Goal: Find specific fact: Find specific page/section

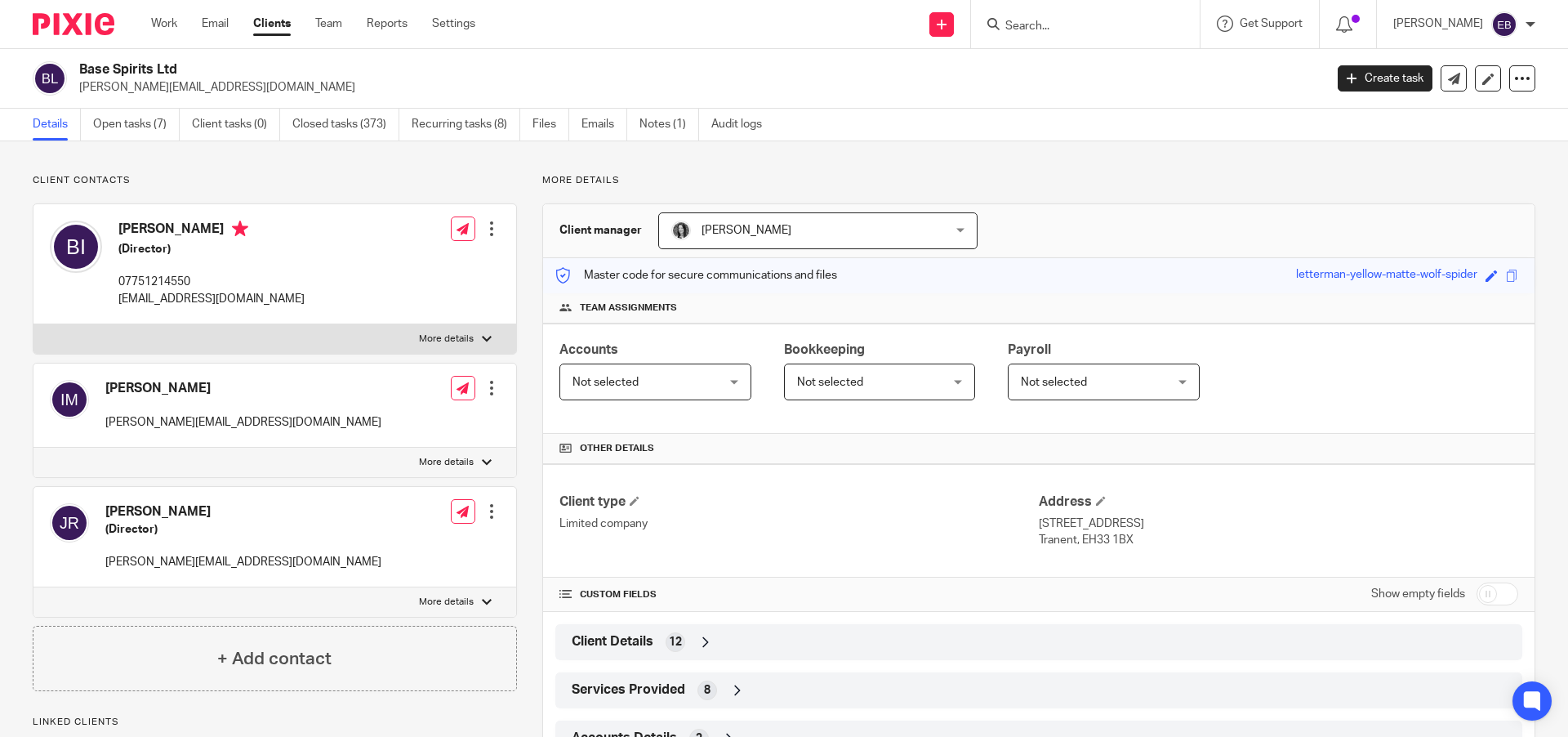
click at [1110, 20] on input "Search" at bounding box center [1077, 26] width 147 height 14
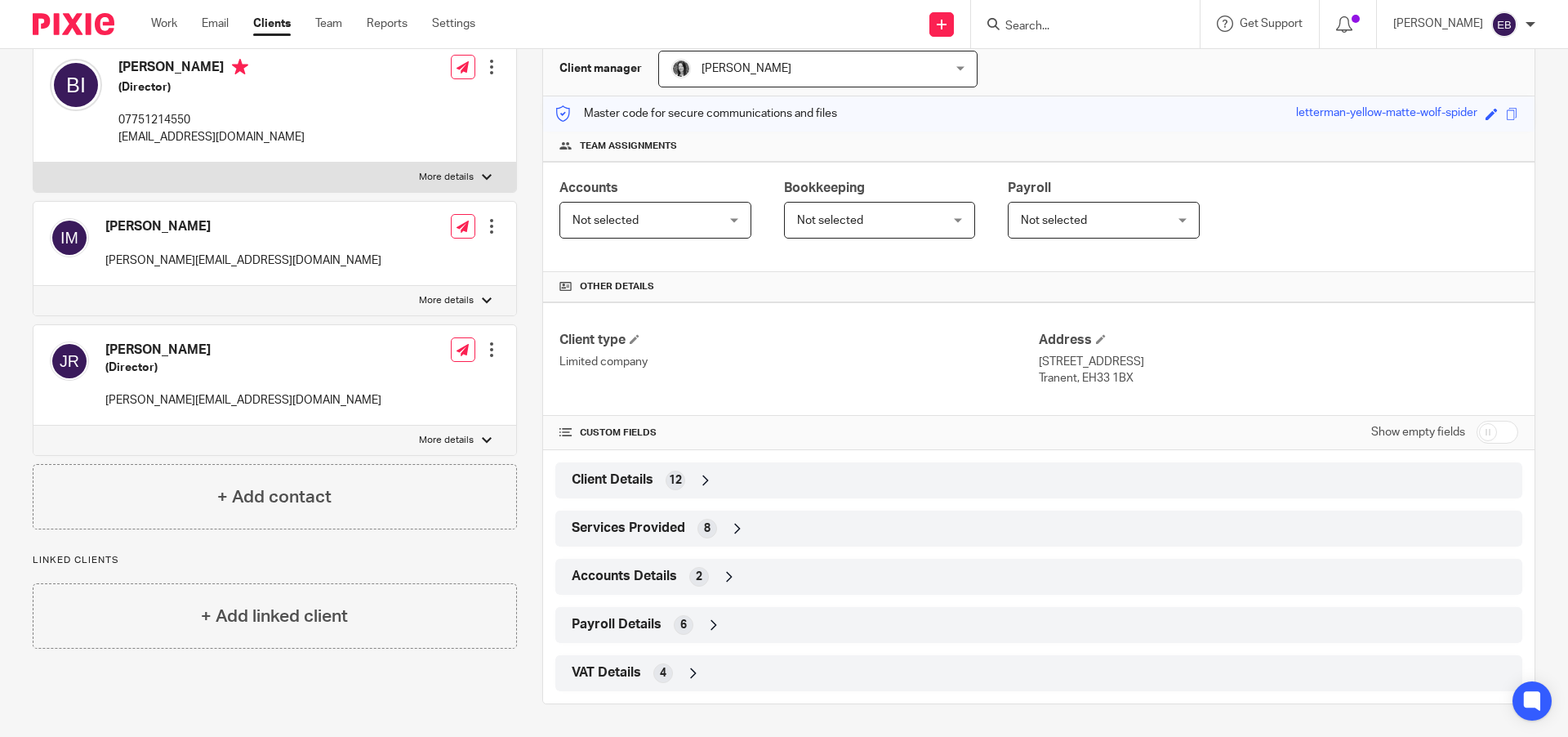
click at [604, 492] on div "Client Details 12" at bounding box center [1039, 480] width 943 height 28
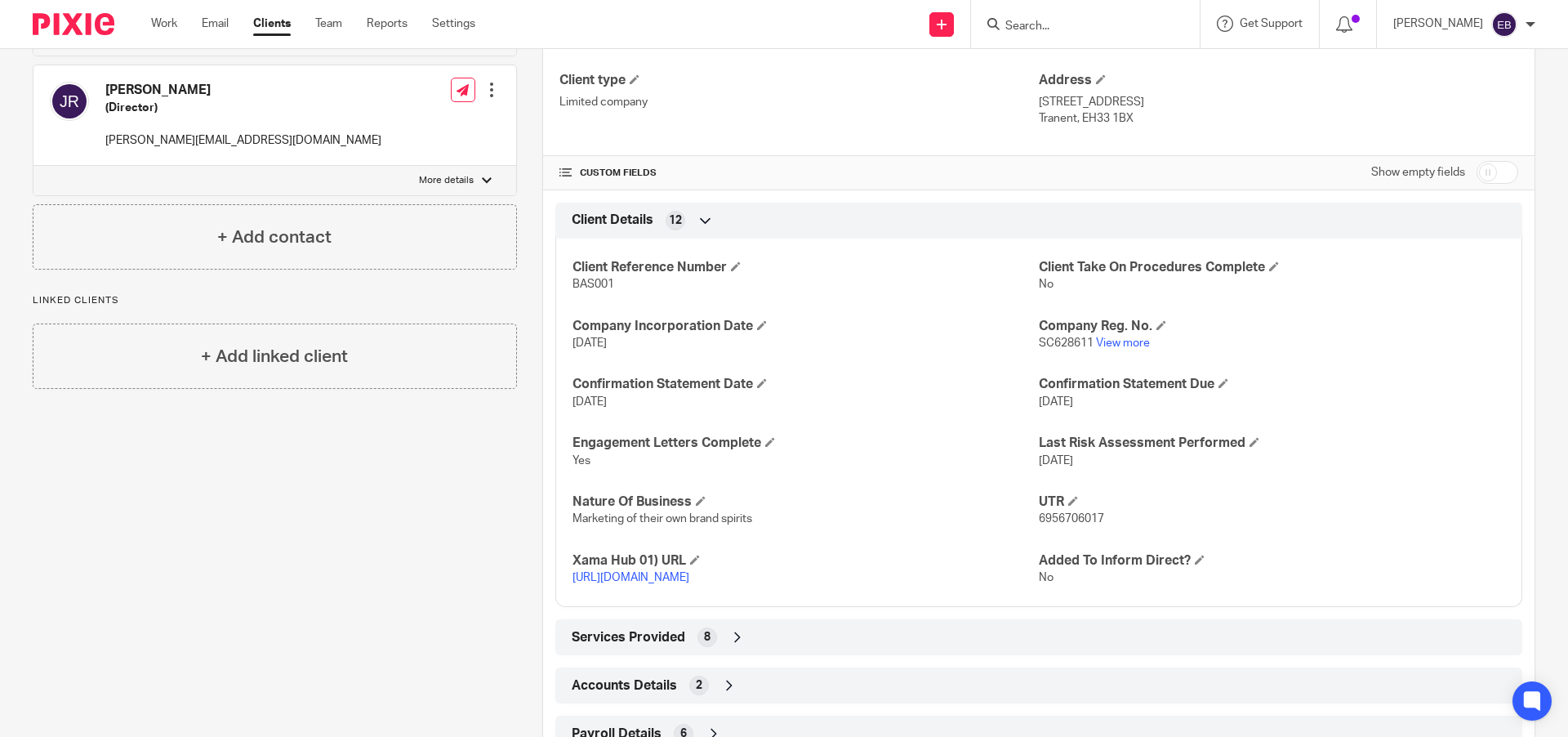
scroll to position [547, 0]
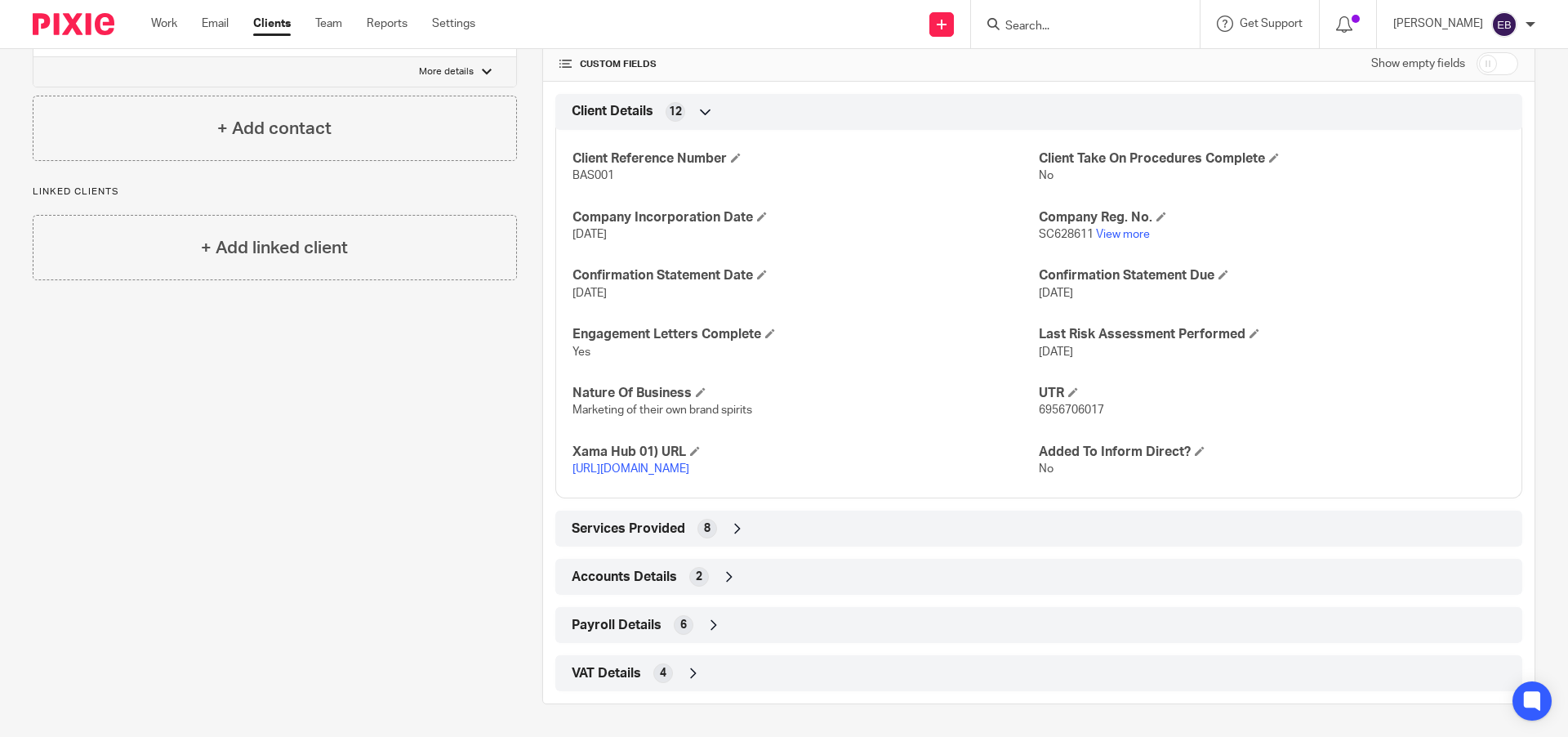
click at [617, 680] on span "VAT Details" at bounding box center [606, 673] width 69 height 17
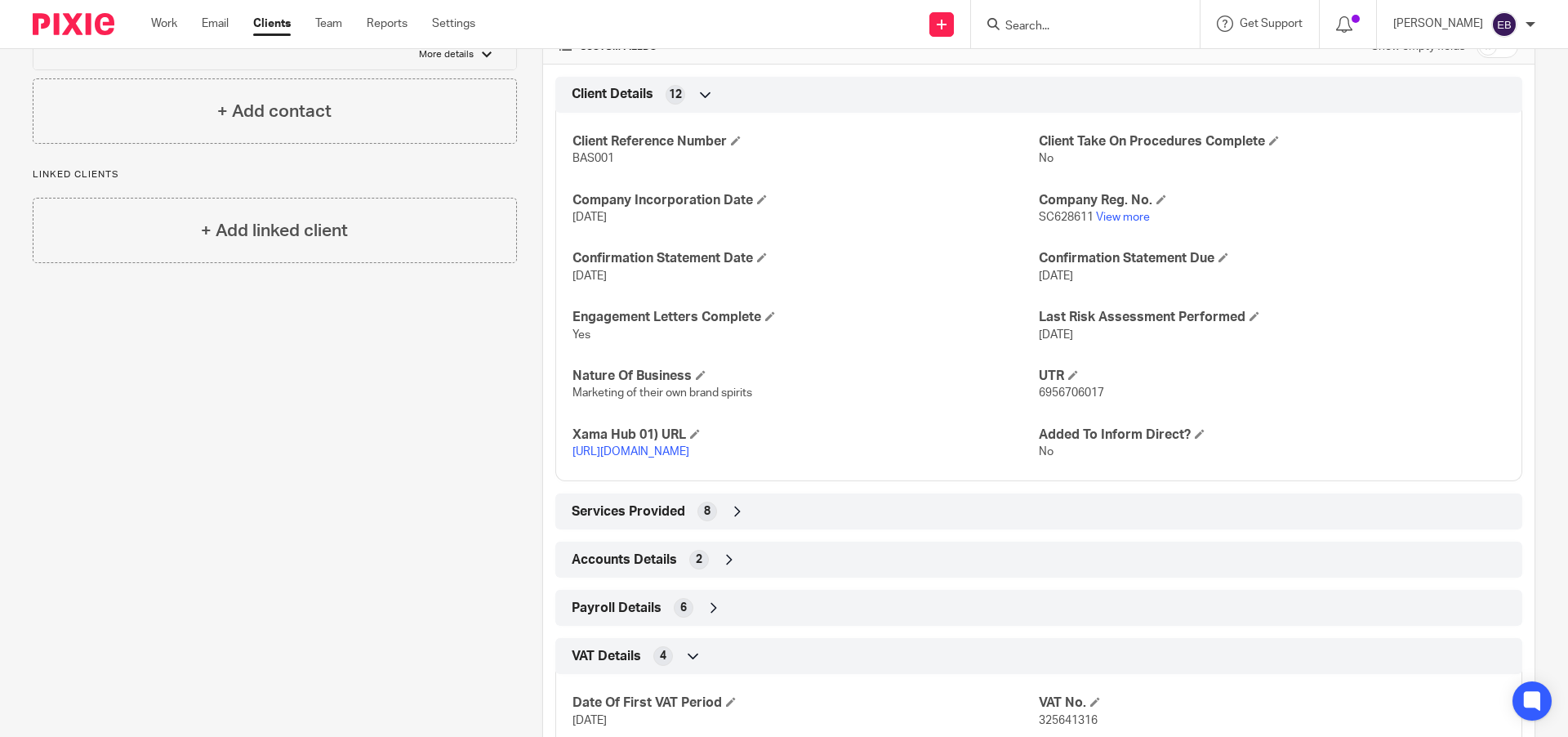
scroll to position [681, 0]
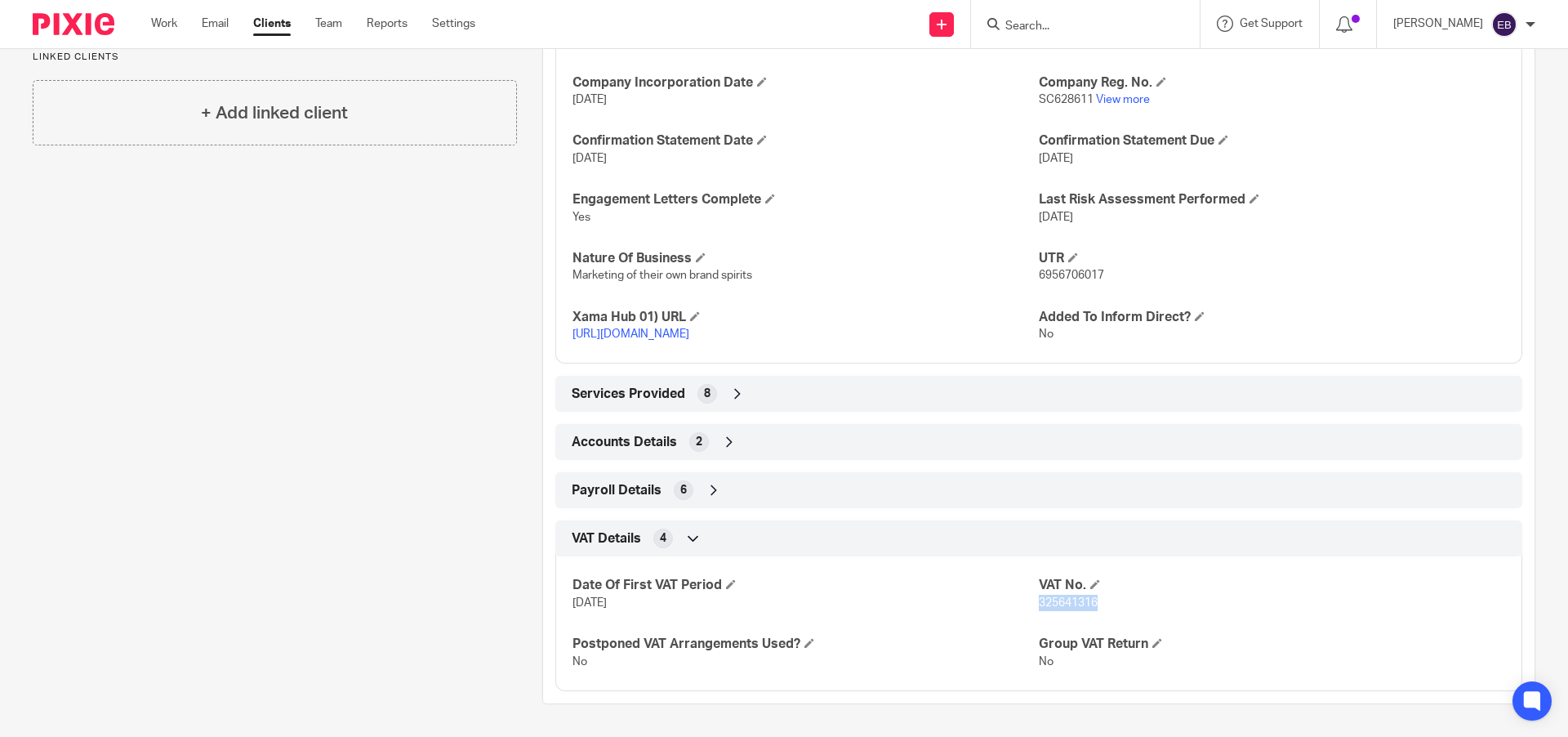
drag, startPoint x: 1102, startPoint y: 607, endPoint x: 1032, endPoint y: 605, distance: 70.0
click at [1039, 605] on p "325641316" at bounding box center [1271, 602] width 466 height 16
copy span "325641316"
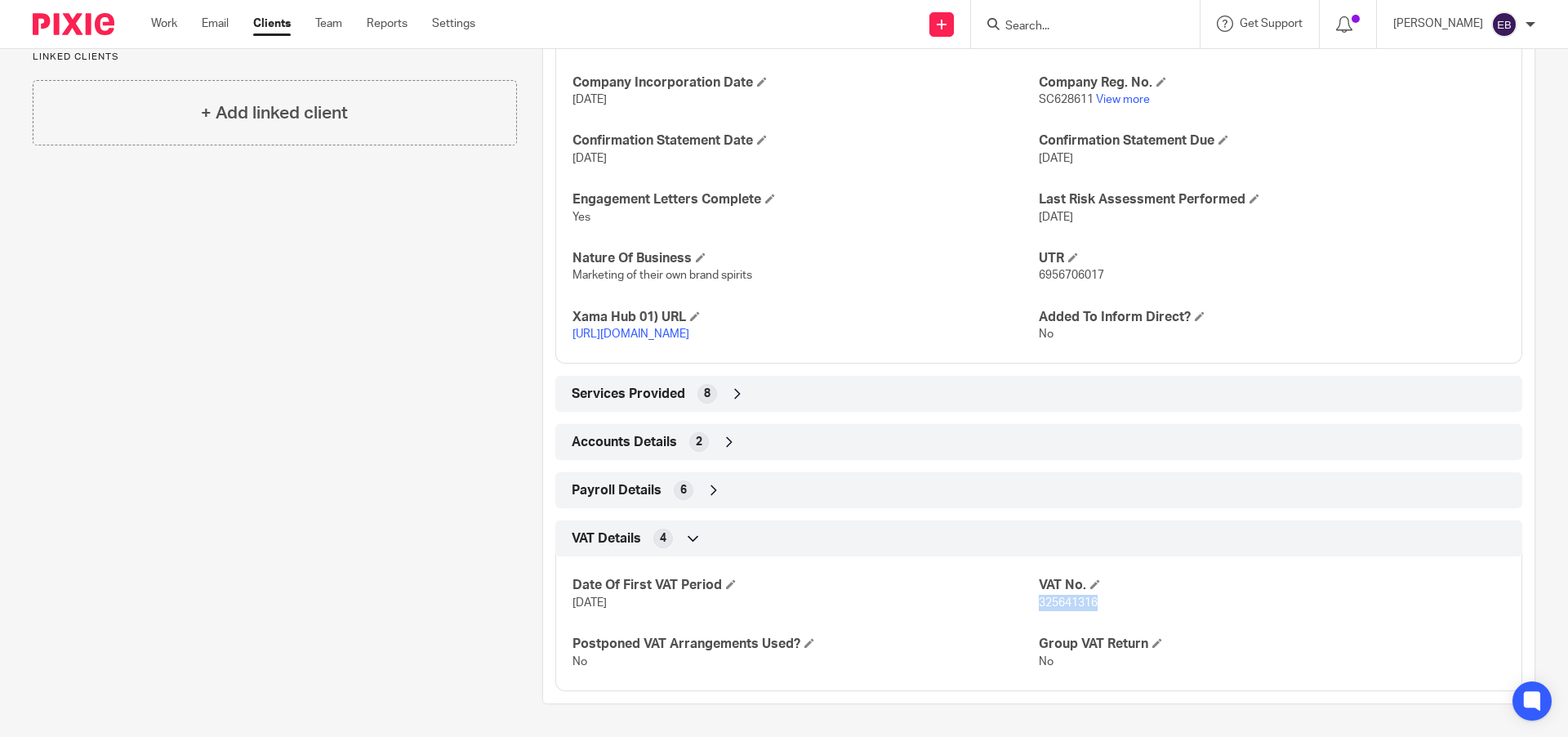
scroll to position [671, 0]
copy span "325641316"
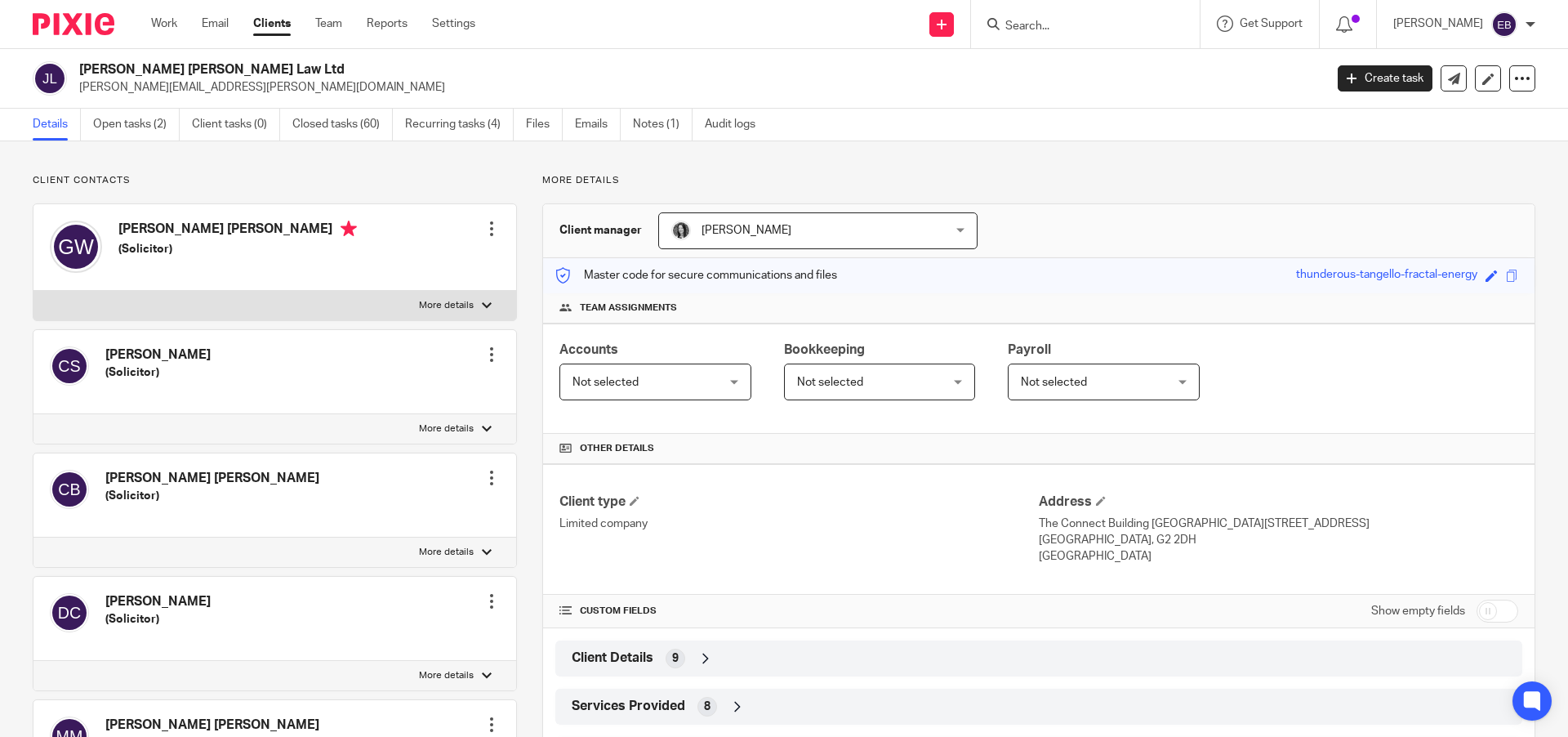
click at [1089, 28] on input "Search" at bounding box center [1077, 26] width 147 height 14
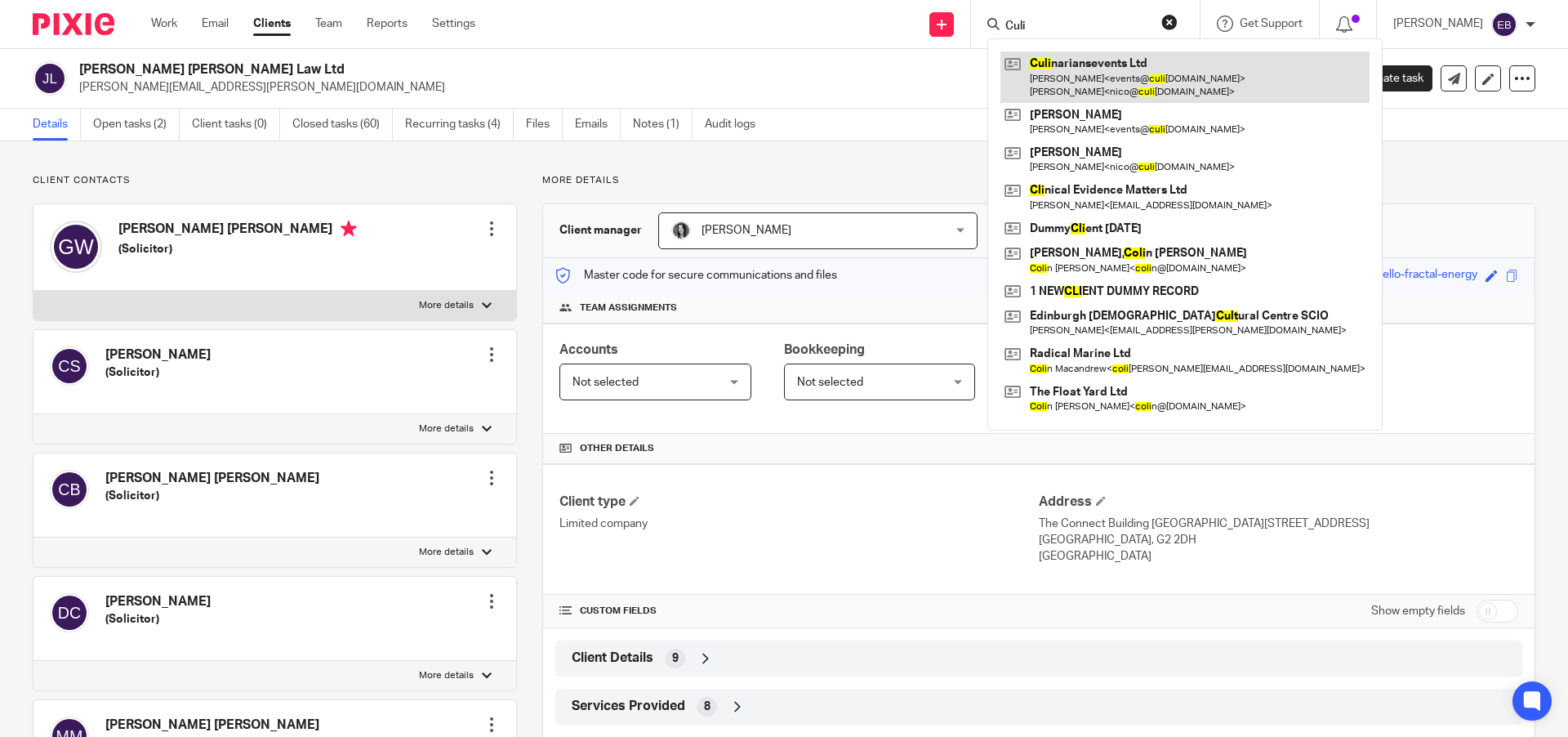
type input "Culi"
click at [1110, 72] on link at bounding box center [1185, 76] width 369 height 50
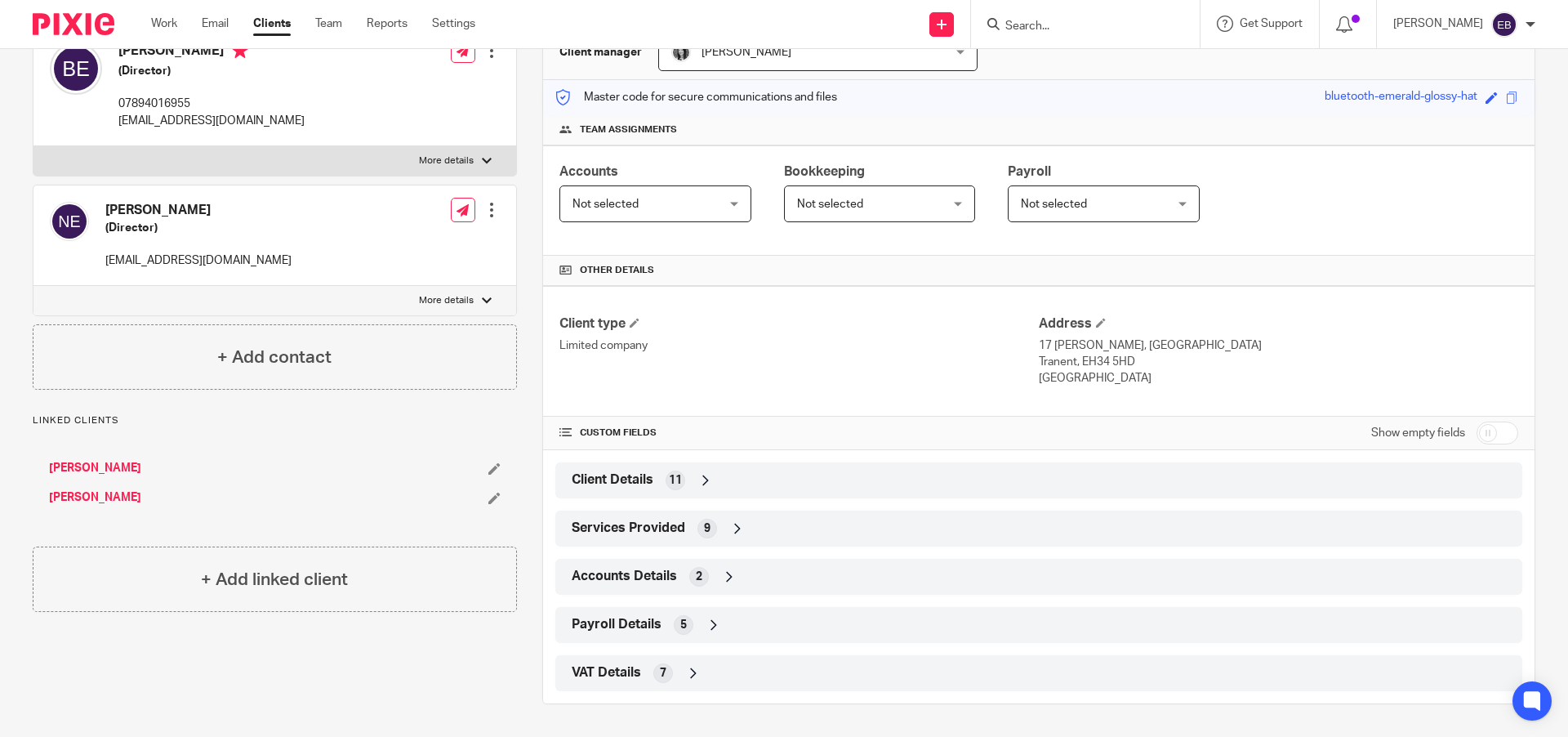
scroll to position [168, 0]
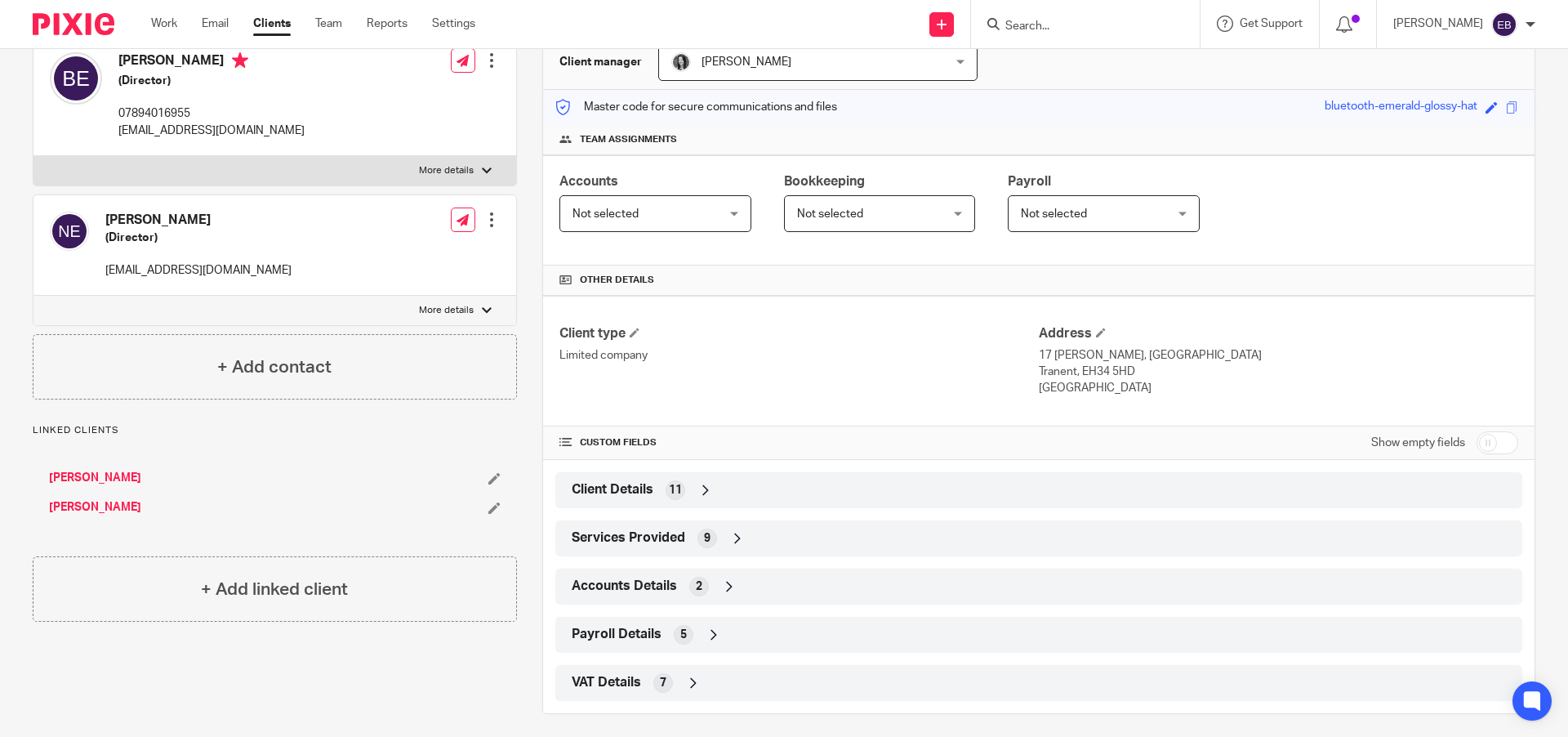
click at [143, 59] on h4 "Blythe Ewert" at bounding box center [211, 62] width 187 height 20
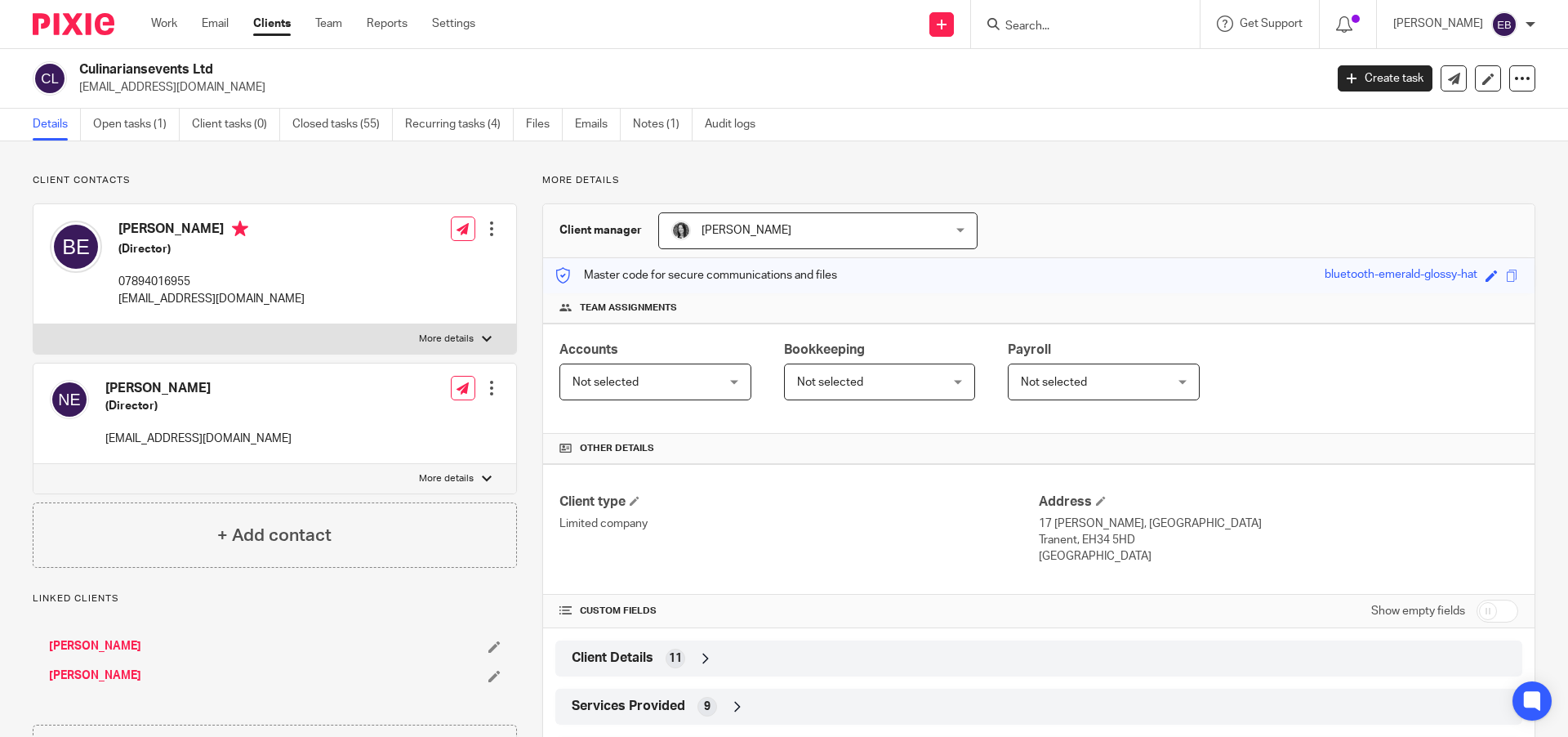
scroll to position [178, 0]
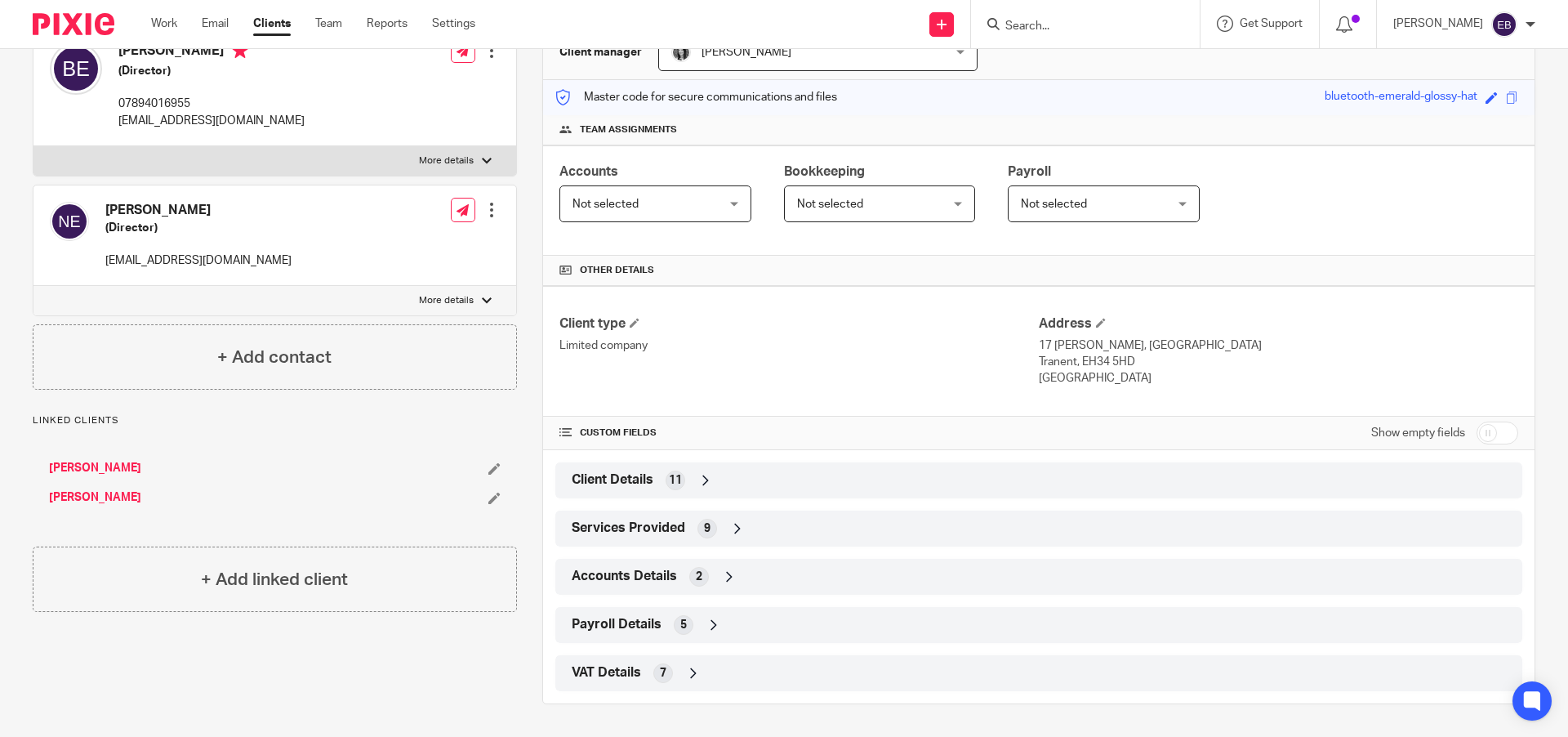
click at [619, 498] on div "Client Details 11" at bounding box center [1039, 481] width 967 height 36
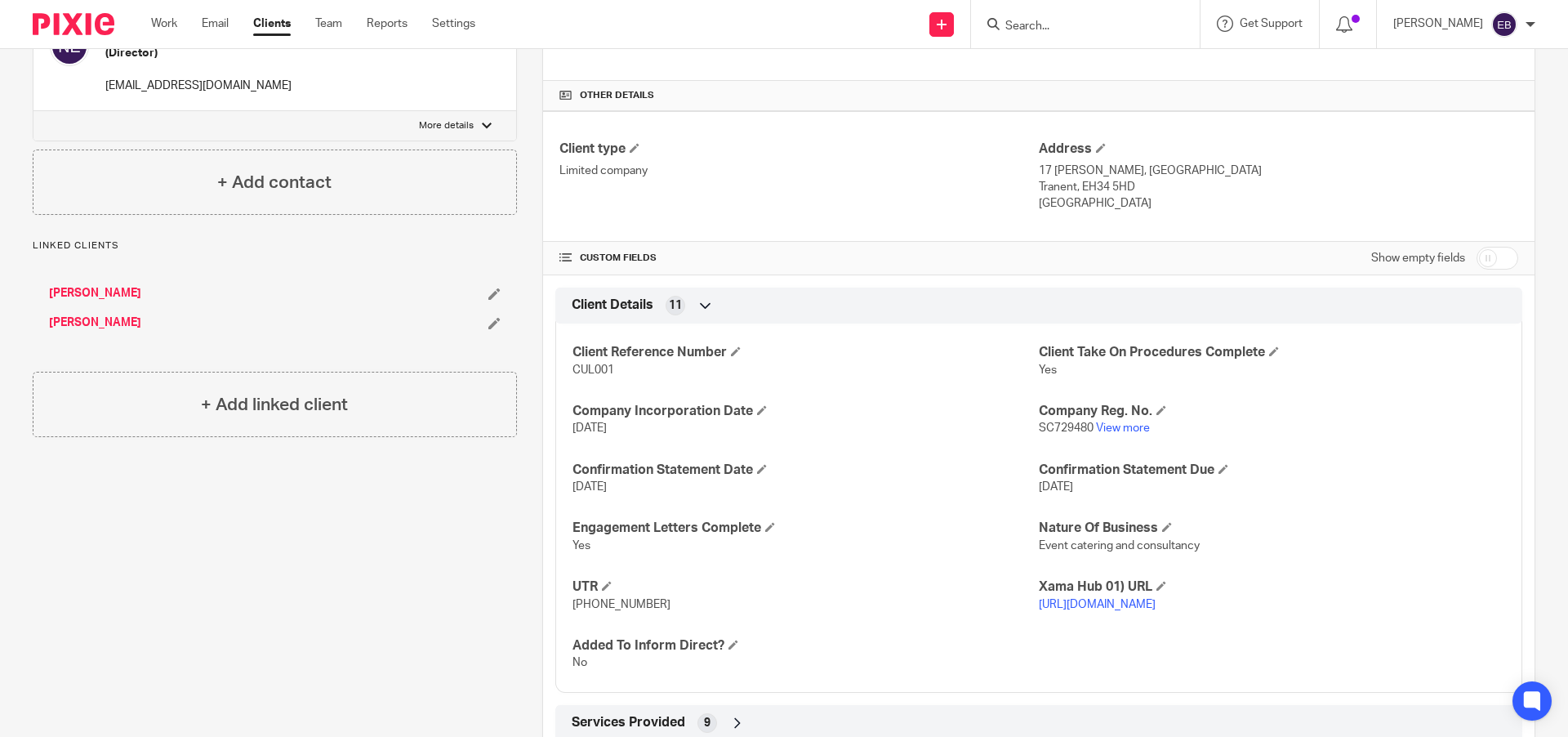
scroll to position [521, 0]
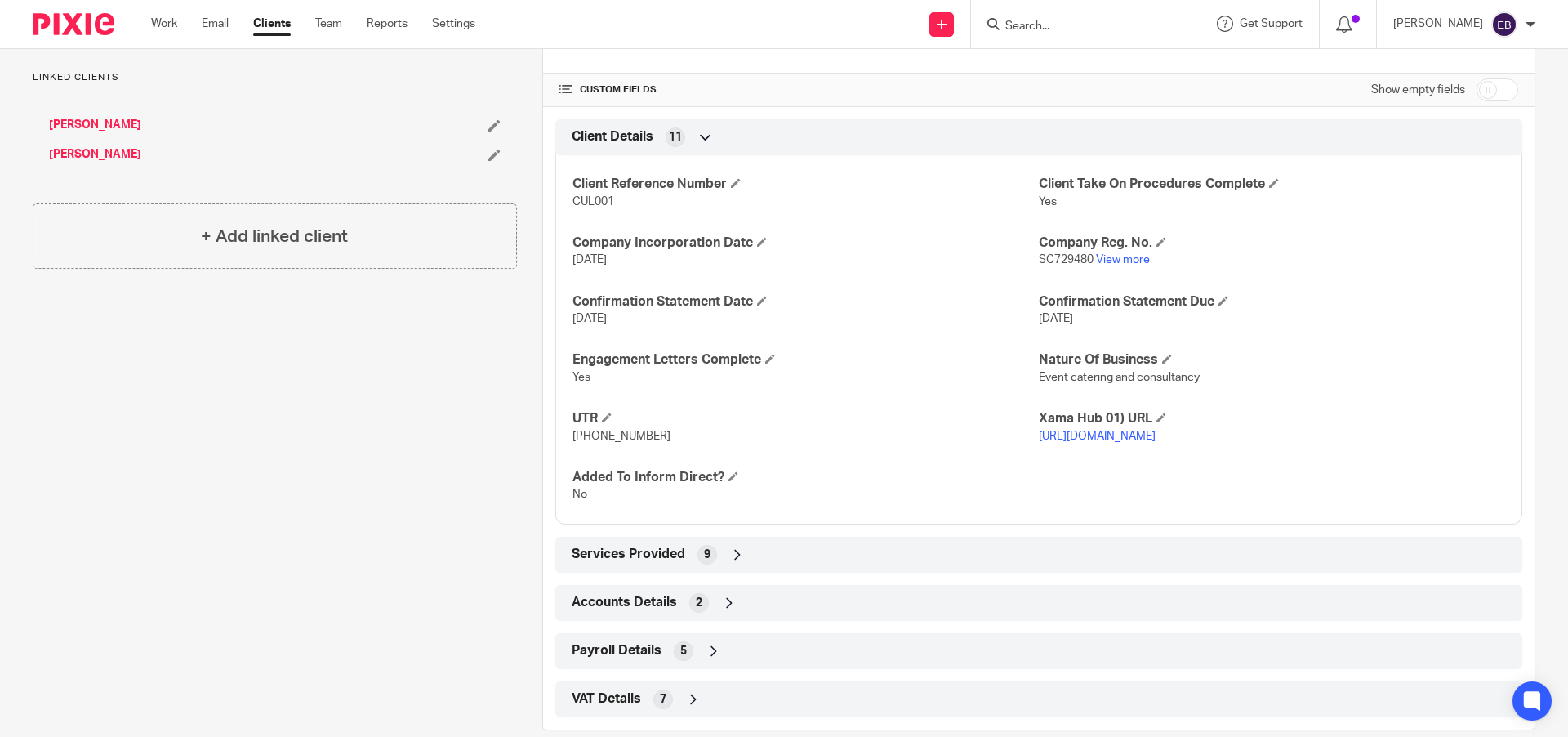
drag, startPoint x: 680, startPoint y: 437, endPoint x: 598, endPoint y: 437, distance: 82.0
click at [598, 437] on p "(623) 5837616575" at bounding box center [805, 435] width 466 height 16
copy span "5837616575"
click at [637, 707] on span "VAT Details" at bounding box center [606, 699] width 69 height 17
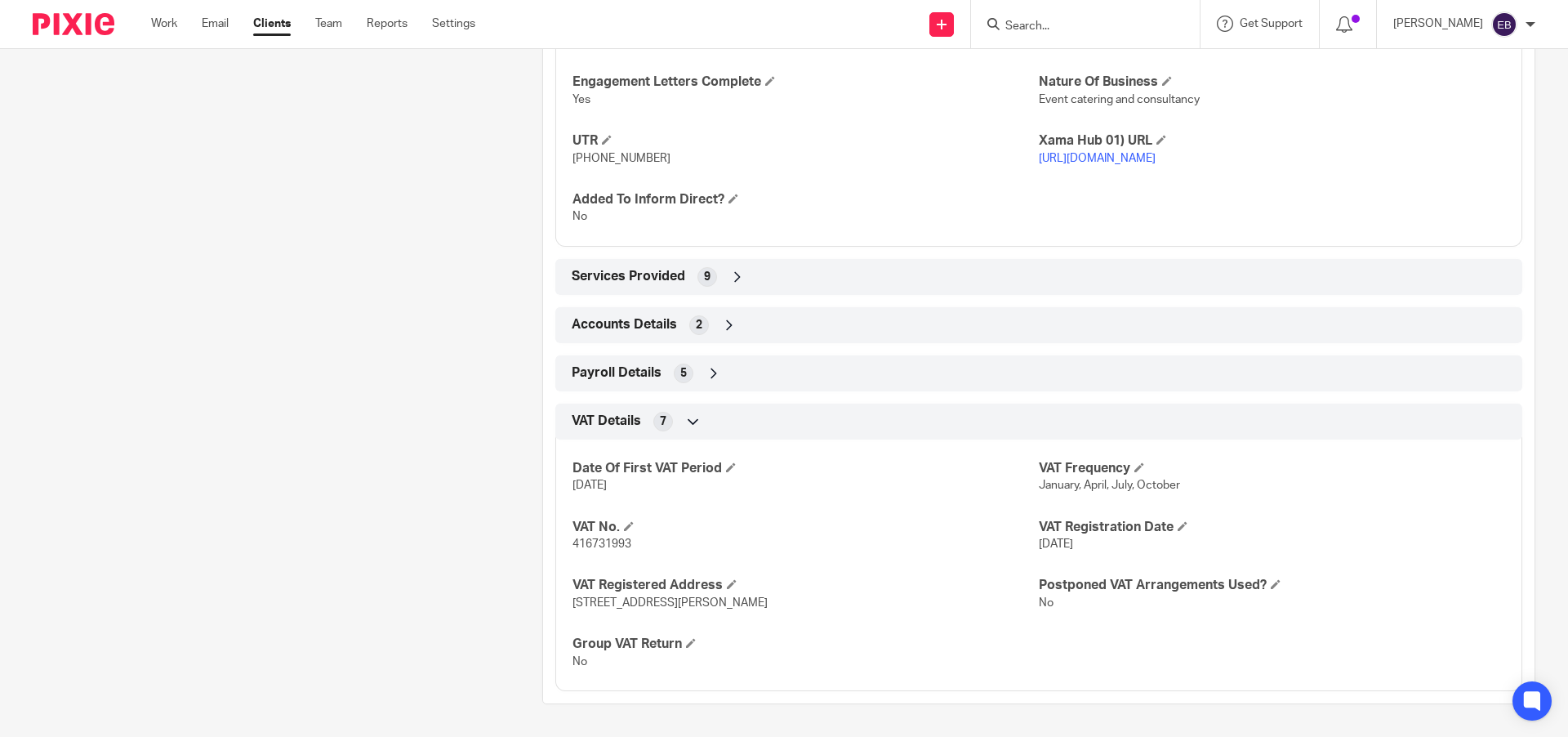
click at [591, 382] on span "Payroll Details" at bounding box center [616, 373] width 89 height 17
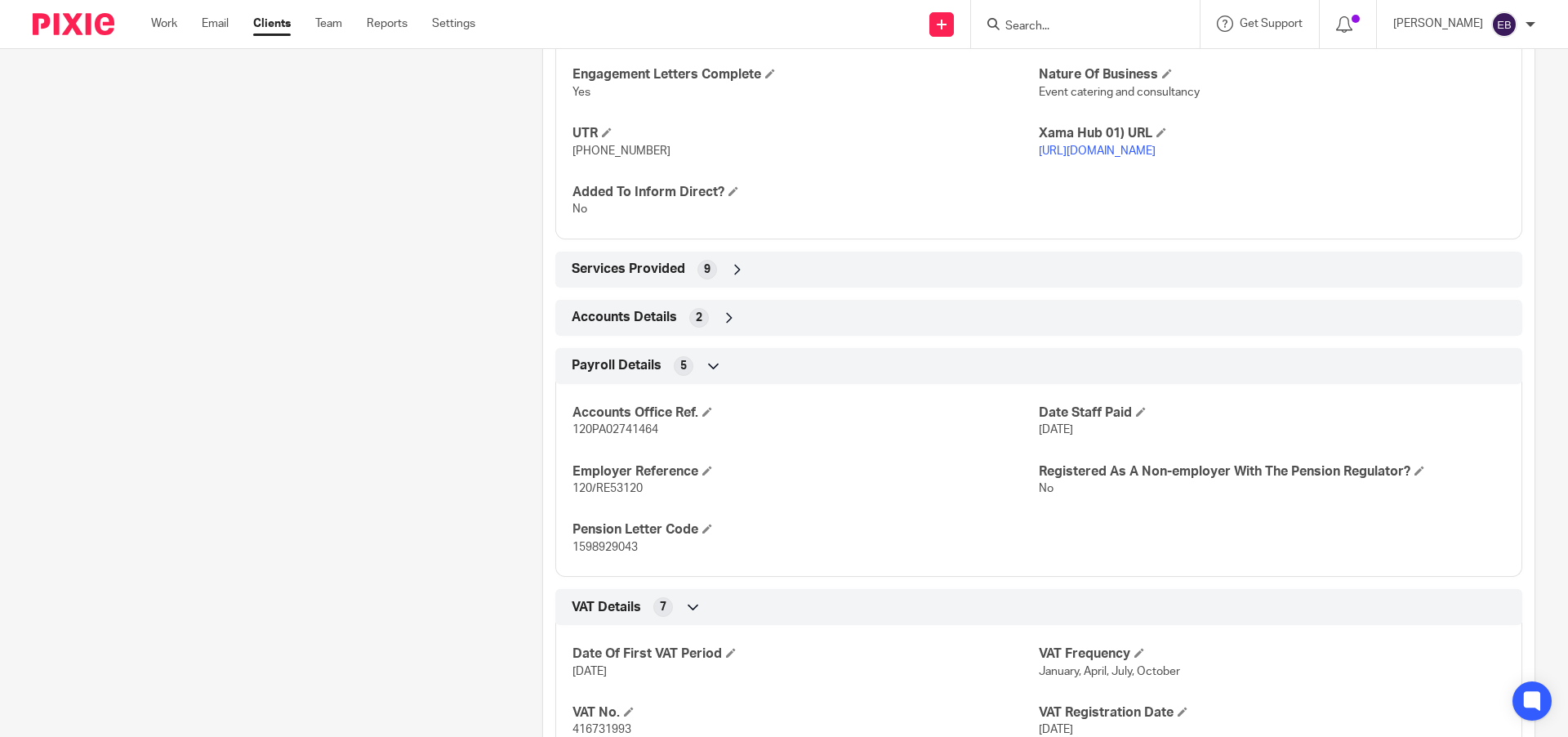
click at [602, 354] on div "Client type Limited company Address 17 Vinefields, Pencaitland Tranent, EH34 5H…" at bounding box center [1039, 267] width 992 height 1218
click at [602, 325] on span "Accounts Details" at bounding box center [625, 317] width 106 height 17
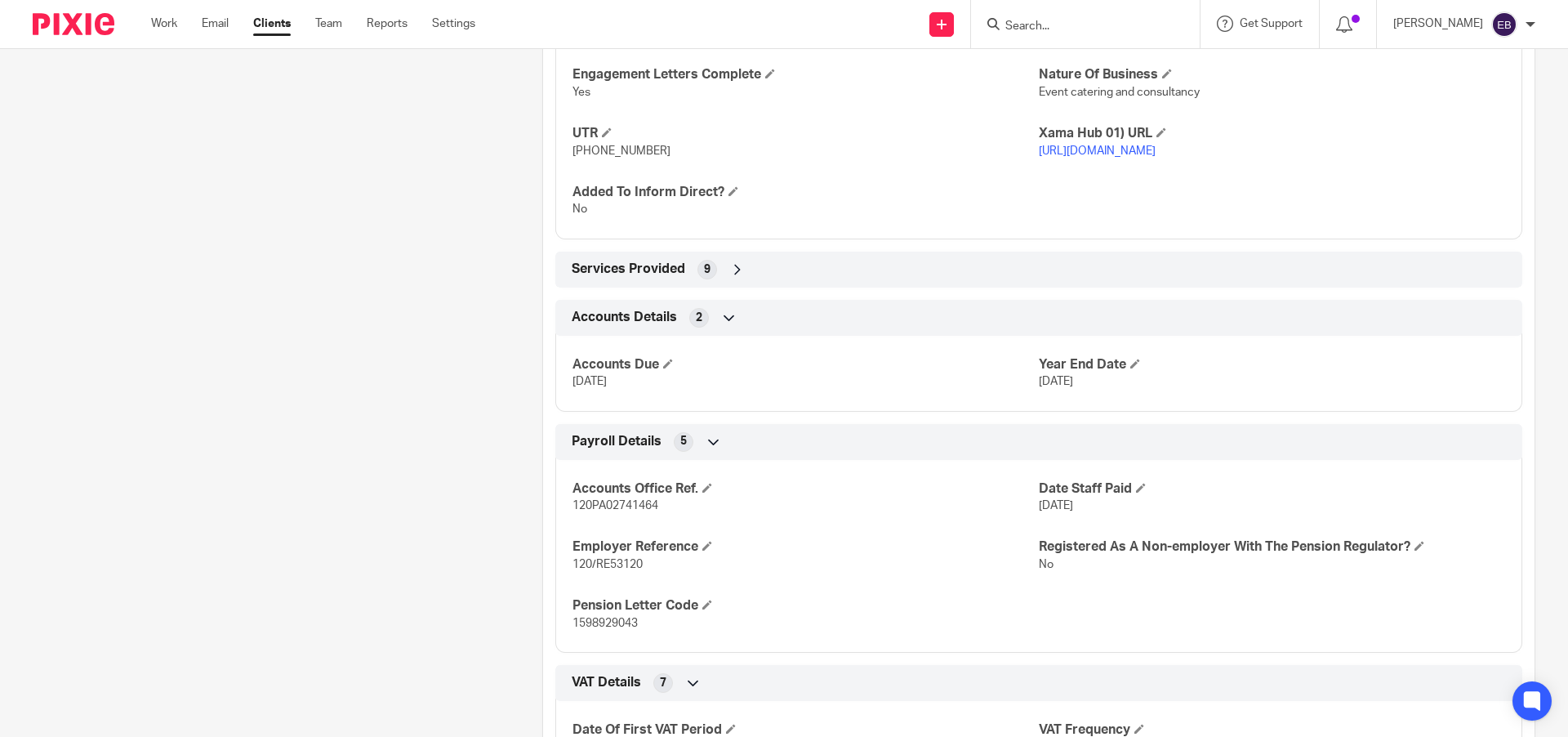
click at [601, 305] on div "Client type Limited company Address 17 Vinefields, Pencaitland Tranent, EH34 5H…" at bounding box center [1039, 304] width 992 height 1294
click at [601, 278] on span "Services Provided" at bounding box center [628, 269] width 113 height 17
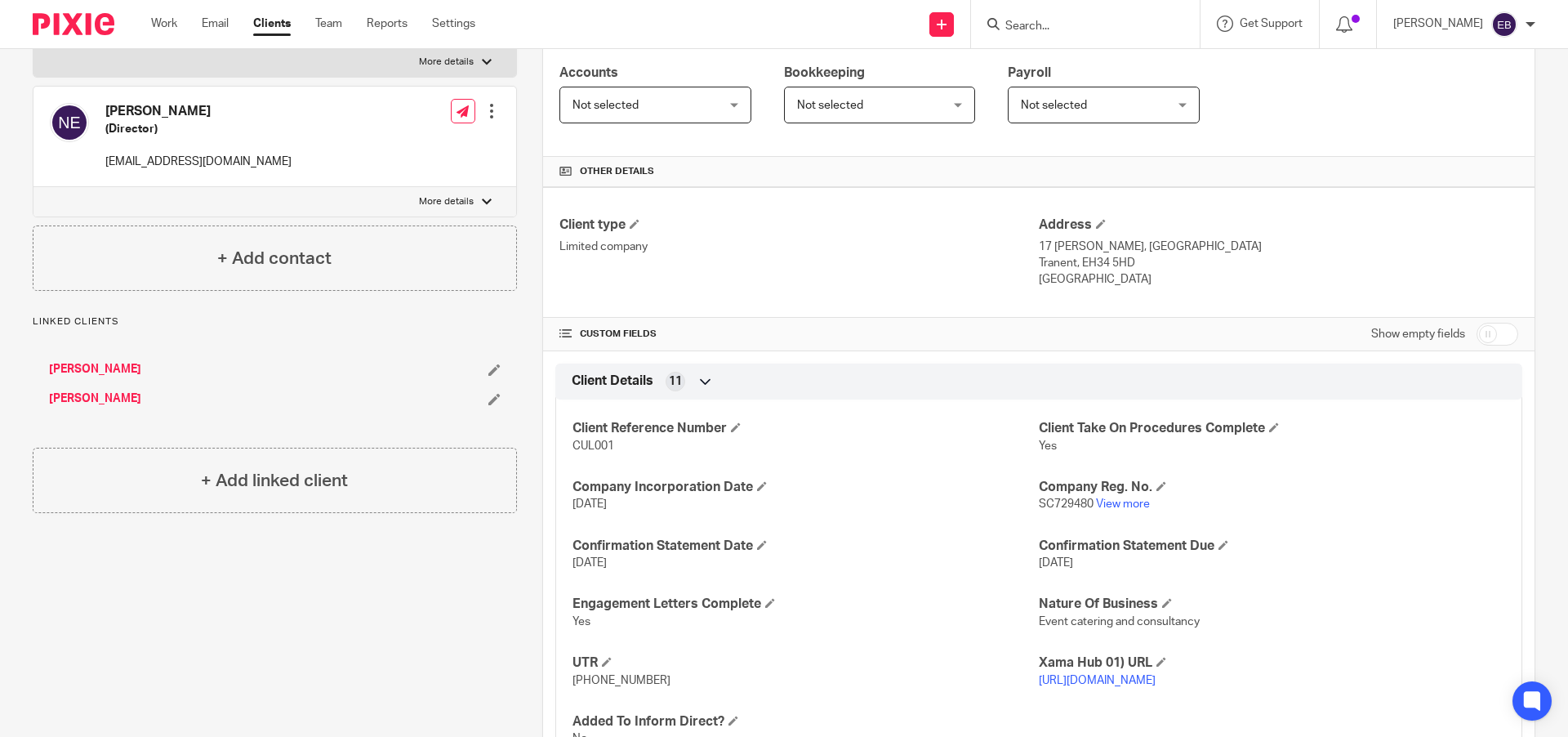
scroll to position [108, 0]
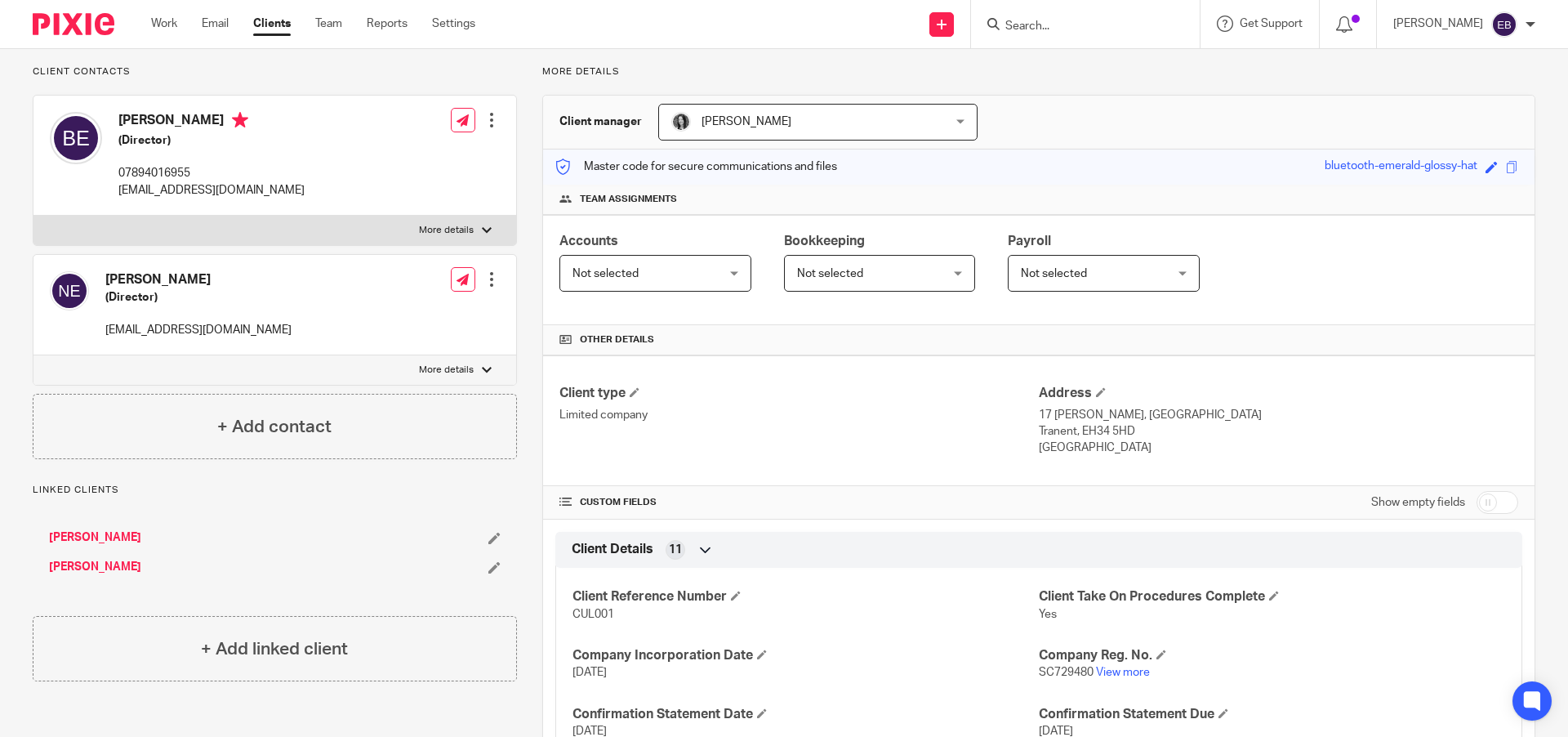
click at [174, 122] on h4 "[PERSON_NAME]" at bounding box center [211, 122] width 187 height 20
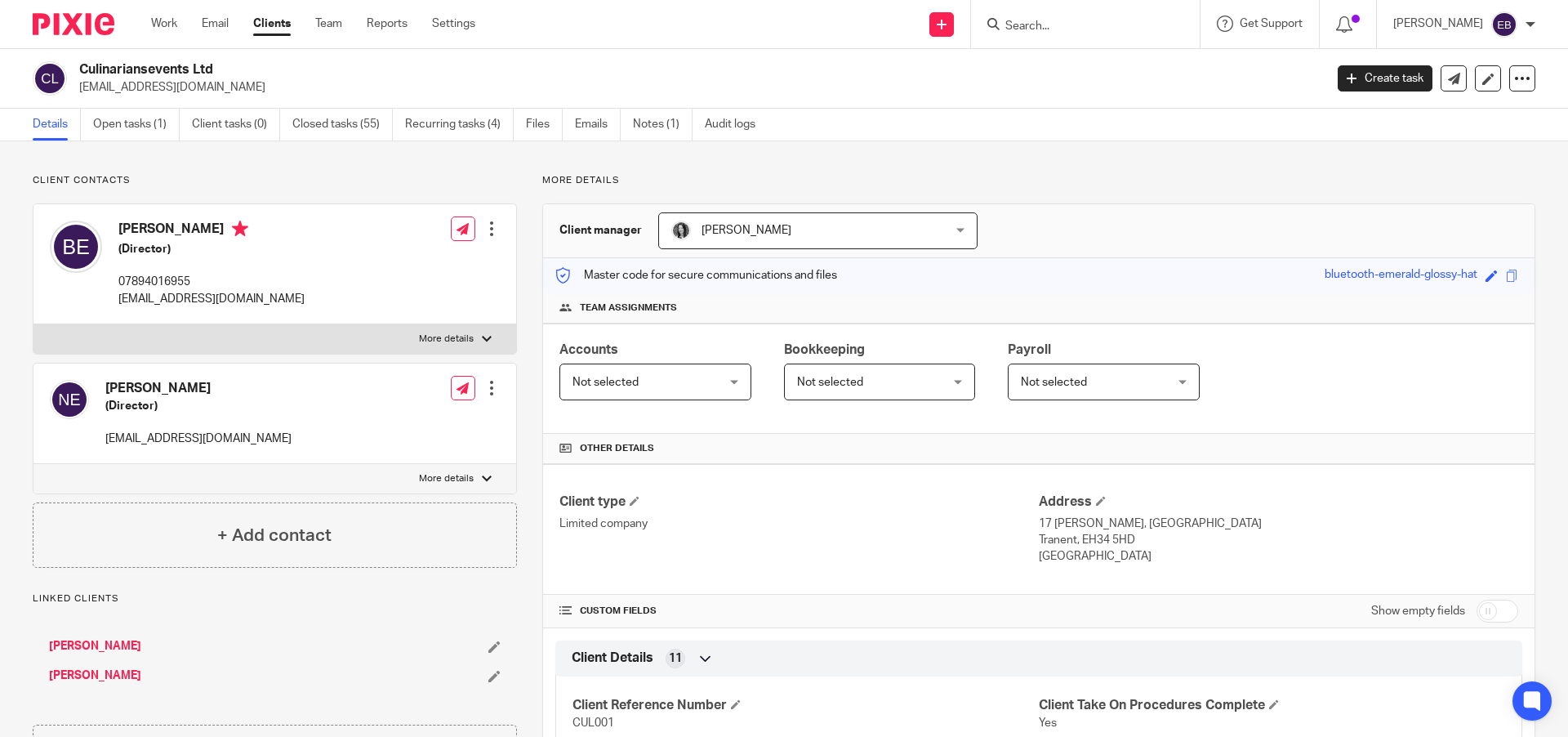
click at [1070, 37] on div at bounding box center [1086, 24] width 228 height 49
click at [1069, 32] on input "Search" at bounding box center [1077, 26] width 147 height 14
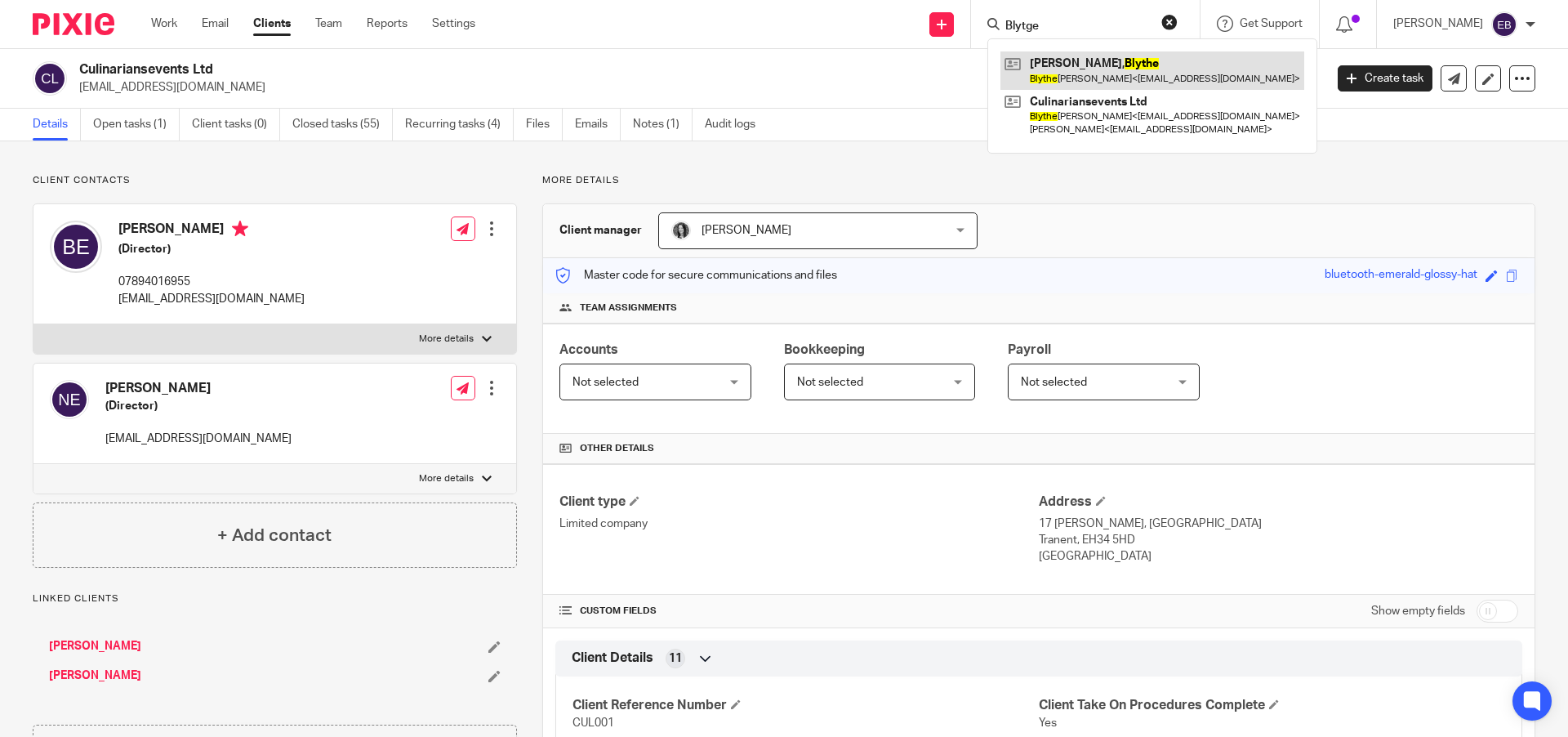
type input "Blytge"
click at [1122, 78] on link at bounding box center [1152, 70] width 304 height 37
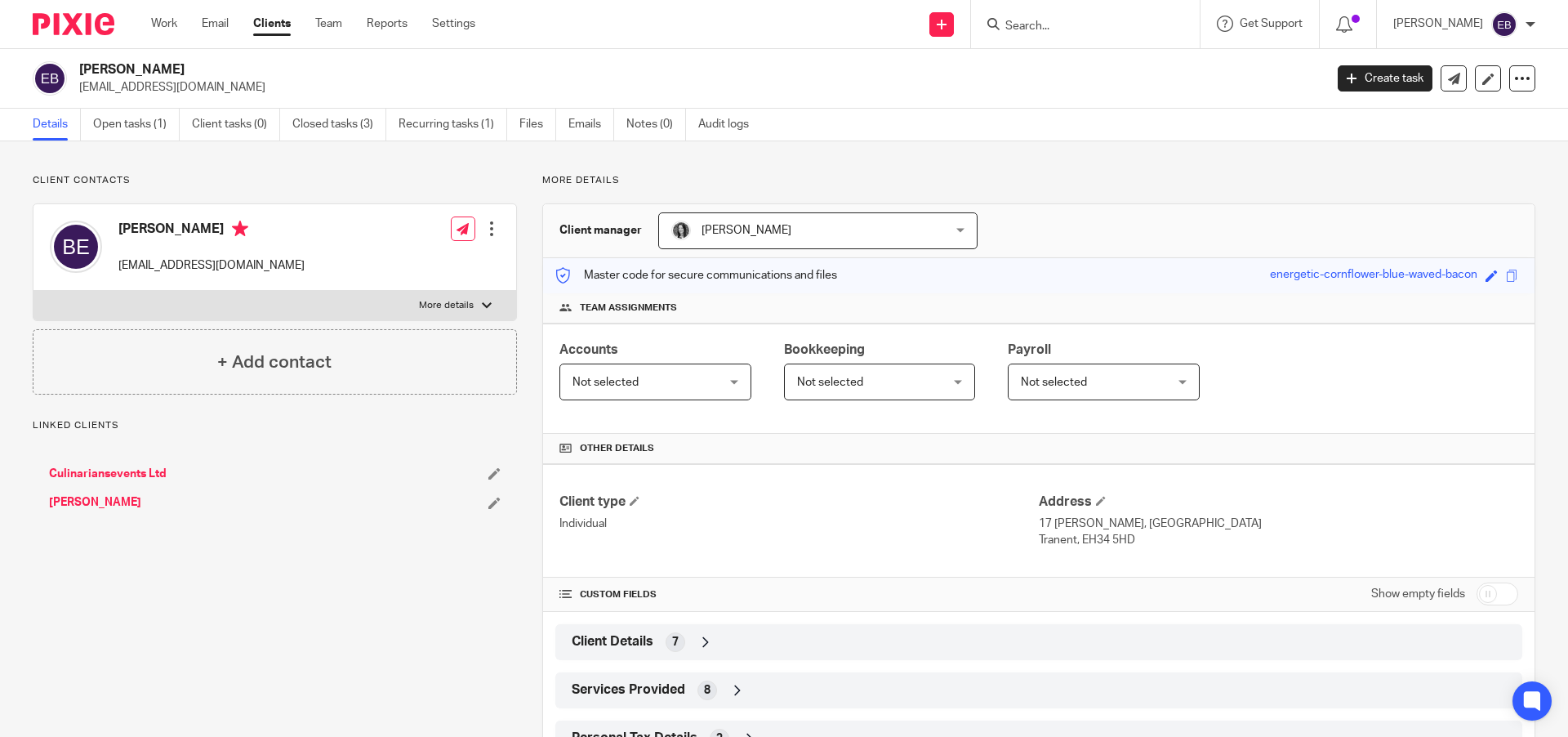
scroll to position [66, 0]
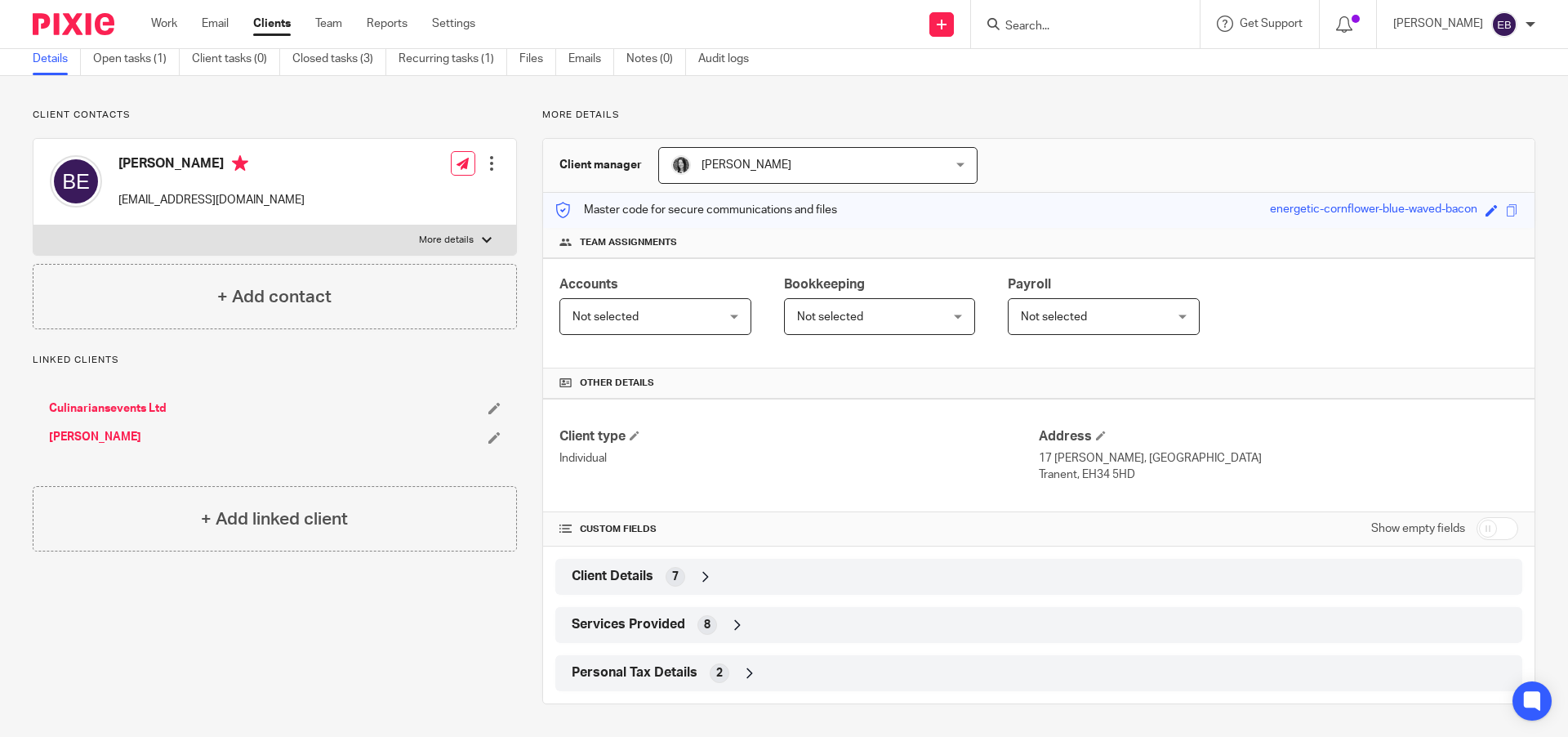
click at [634, 669] on span "Personal Tax Details" at bounding box center [635, 672] width 126 height 17
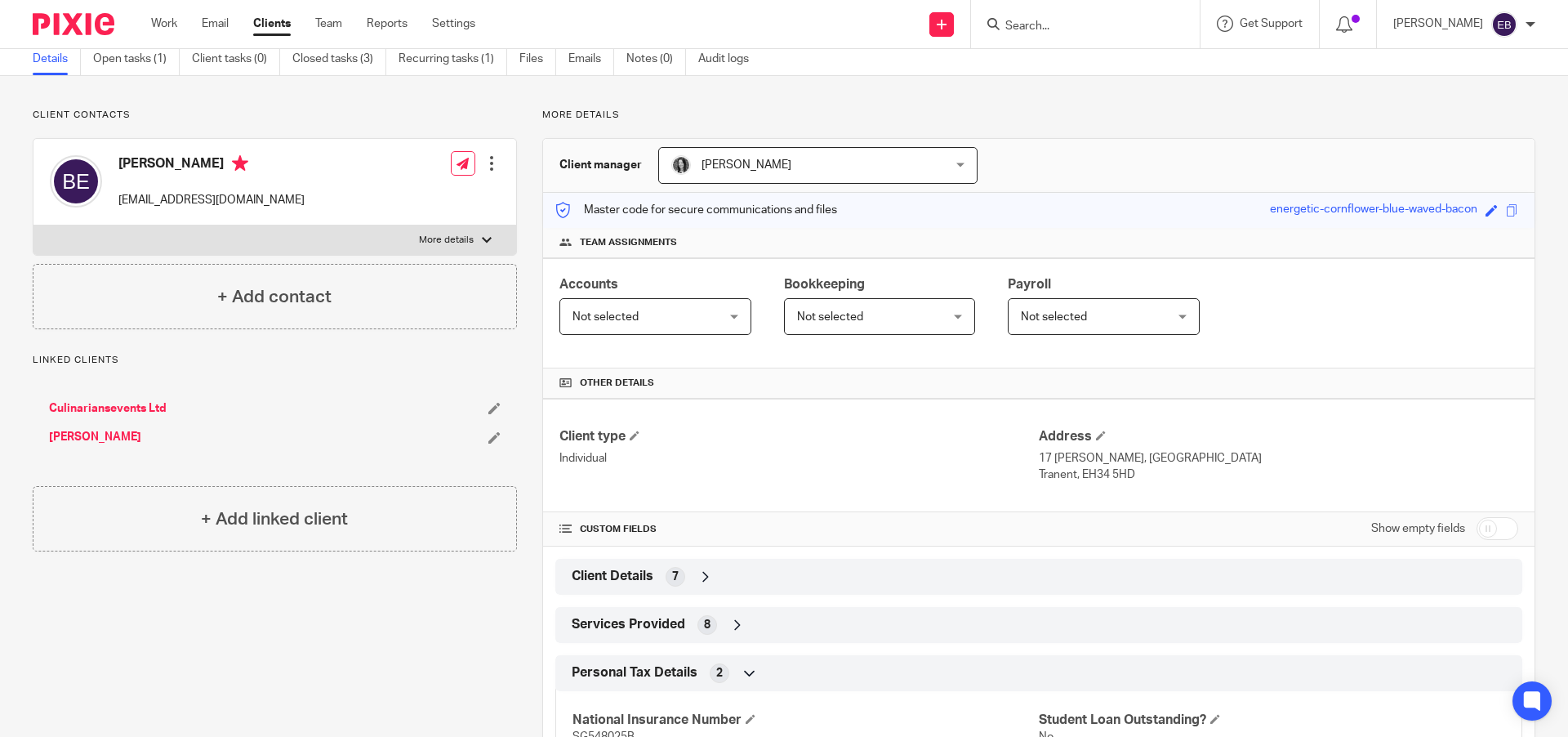
scroll to position [141, 0]
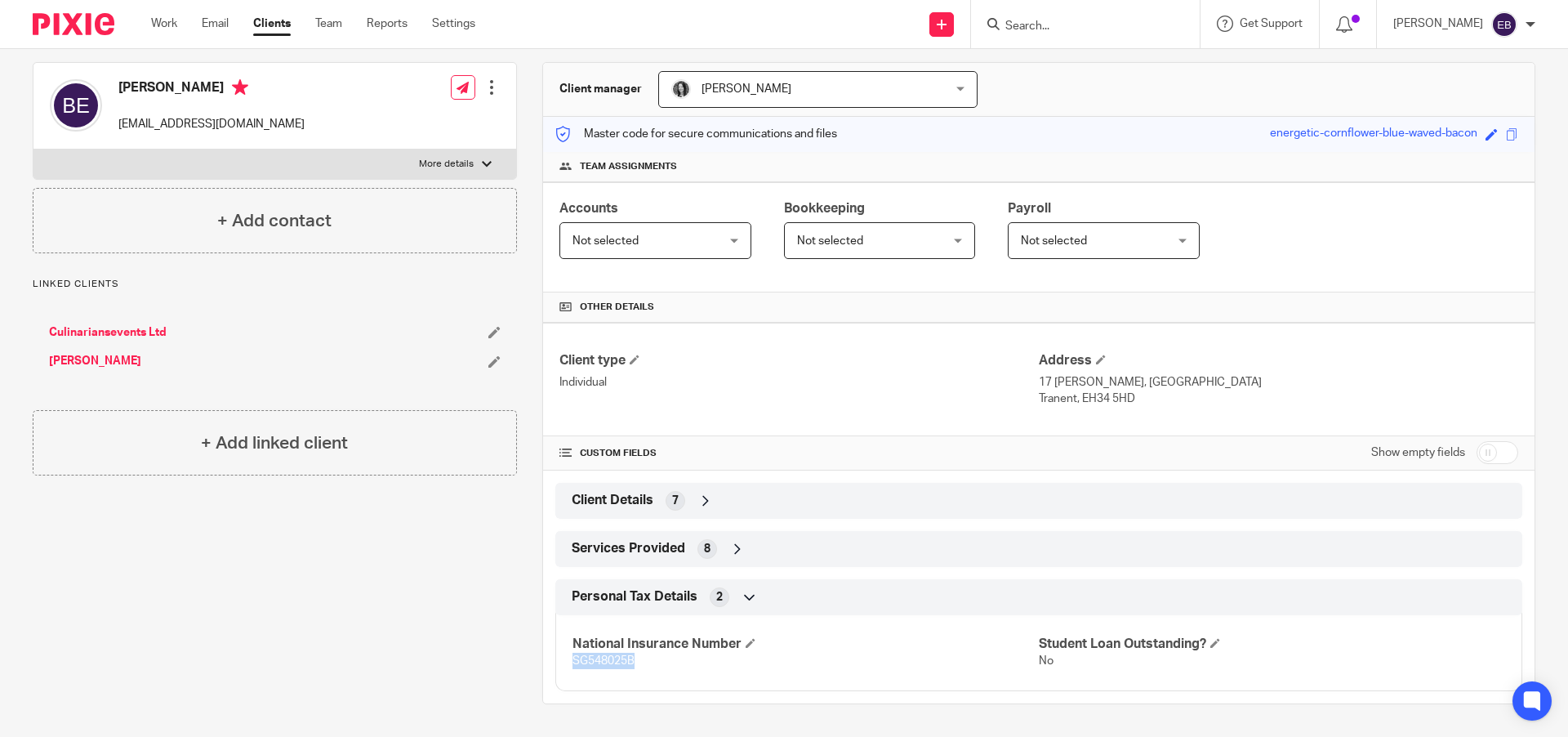
drag, startPoint x: 620, startPoint y: 663, endPoint x: 560, endPoint y: 666, distance: 60.1
click at [560, 666] on div "National Insurance Number SG548025B Student Loan Outstanding? No" at bounding box center [1039, 647] width 967 height 89
copy span "SG548025B"
